Goal: Task Accomplishment & Management: Manage account settings

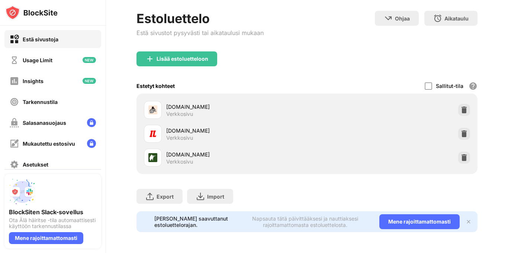
scroll to position [4, 0]
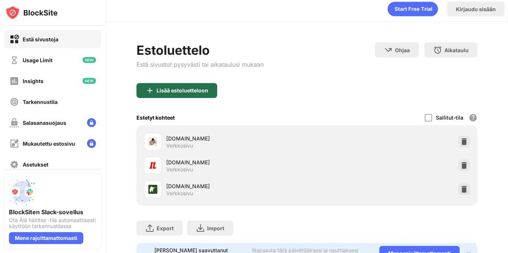
click at [172, 90] on div "Lisää estoluetteloon" at bounding box center [183, 90] width 52 height 6
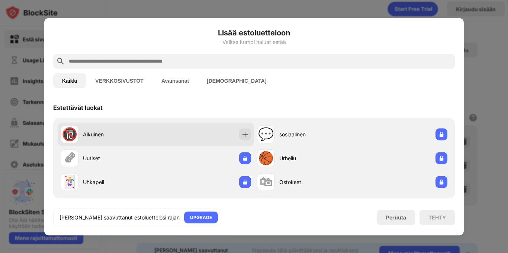
click at [103, 132] on div "Aikuinen" at bounding box center [119, 134] width 73 height 8
click at [241, 131] on img at bounding box center [244, 133] width 7 height 7
